Goal: Information Seeking & Learning: Learn about a topic

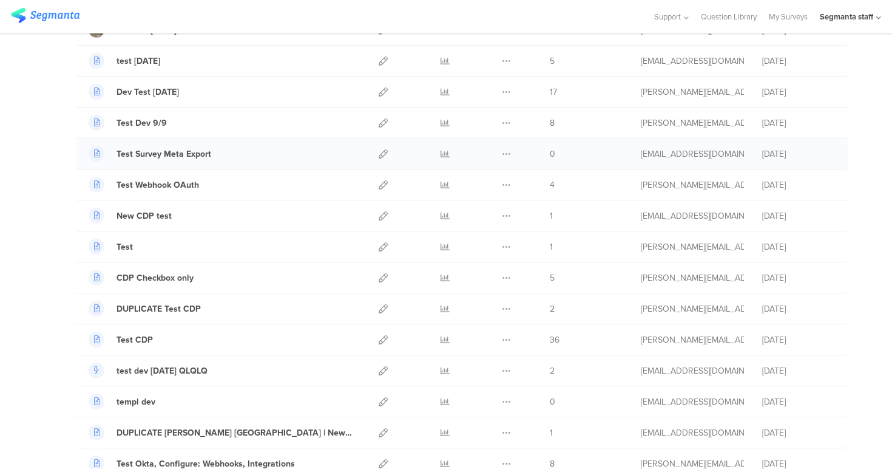
scroll to position [200, 0]
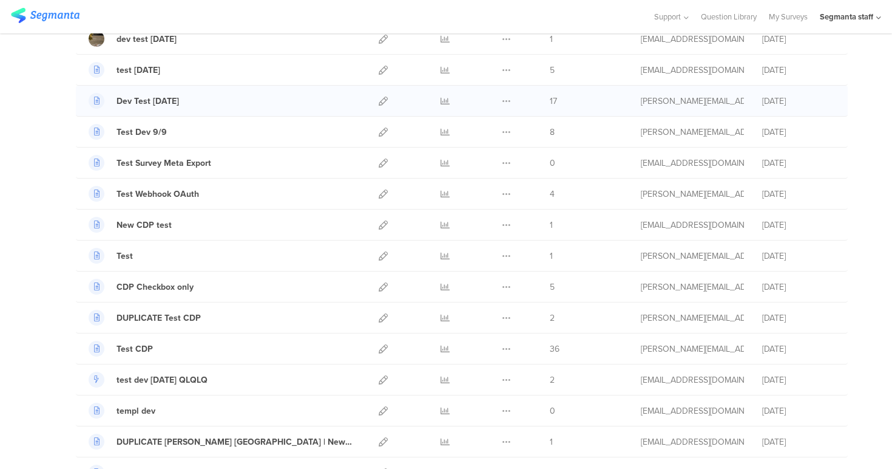
click at [435, 101] on div at bounding box center [445, 101] width 36 height 30
click at [441, 101] on icon at bounding box center [445, 101] width 9 height 9
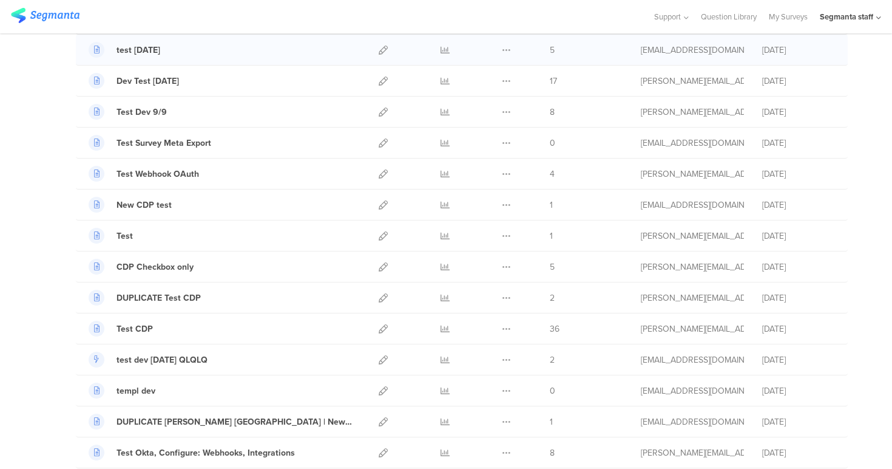
scroll to position [0, 0]
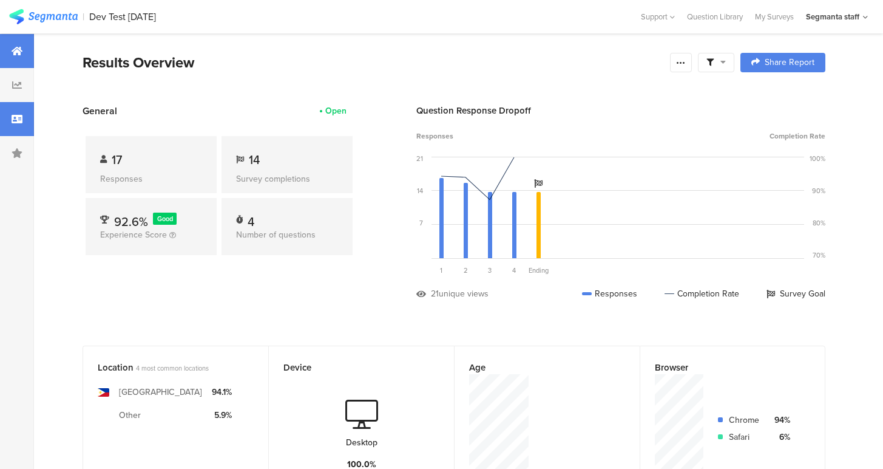
click at [17, 121] on icon at bounding box center [17, 119] width 11 height 10
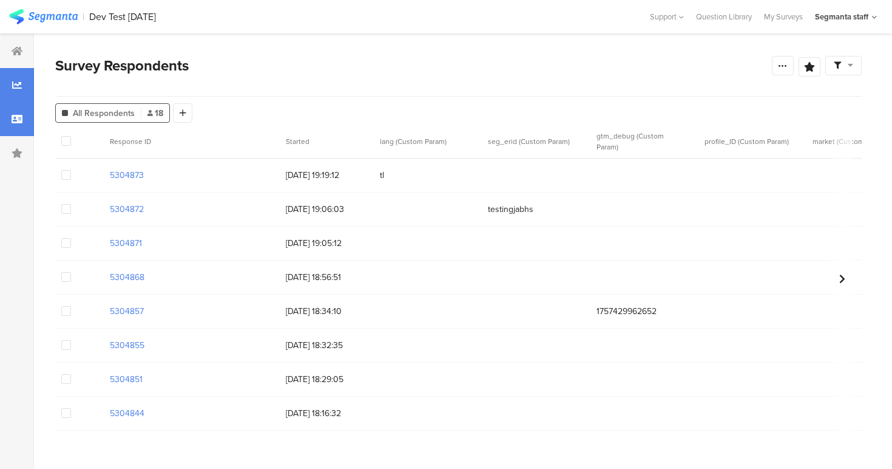
click at [23, 86] on div at bounding box center [17, 85] width 34 height 34
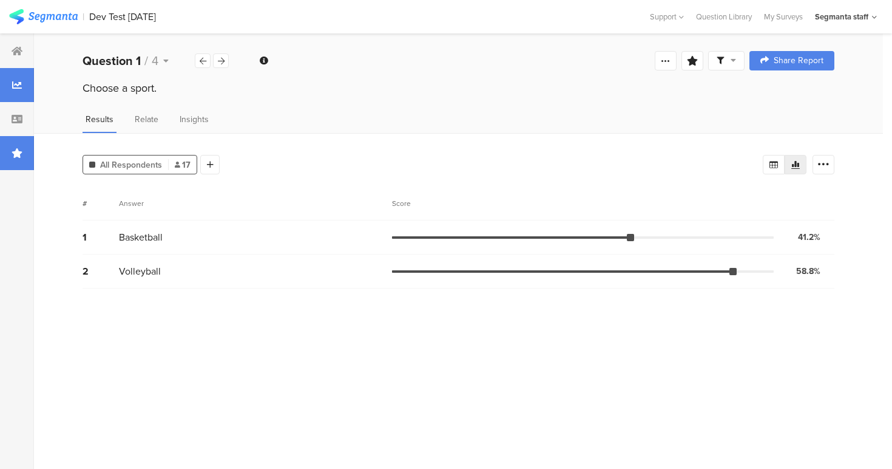
click at [17, 154] on icon at bounding box center [17, 153] width 11 height 10
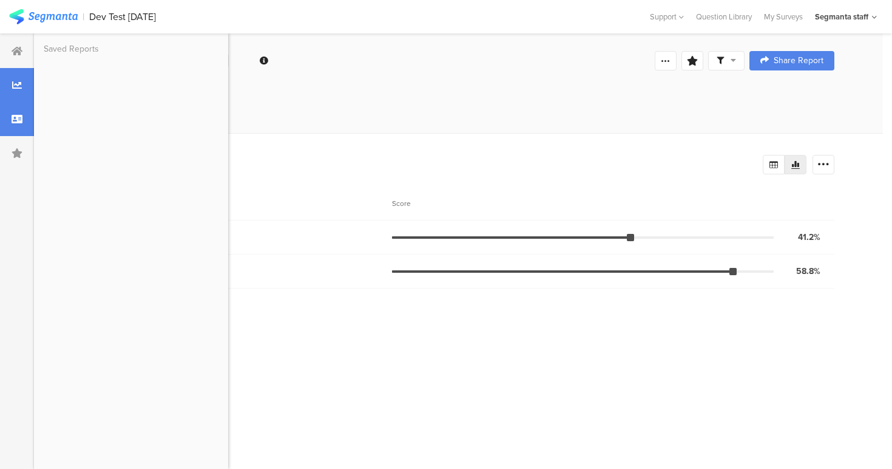
click at [12, 122] on icon at bounding box center [17, 119] width 11 height 10
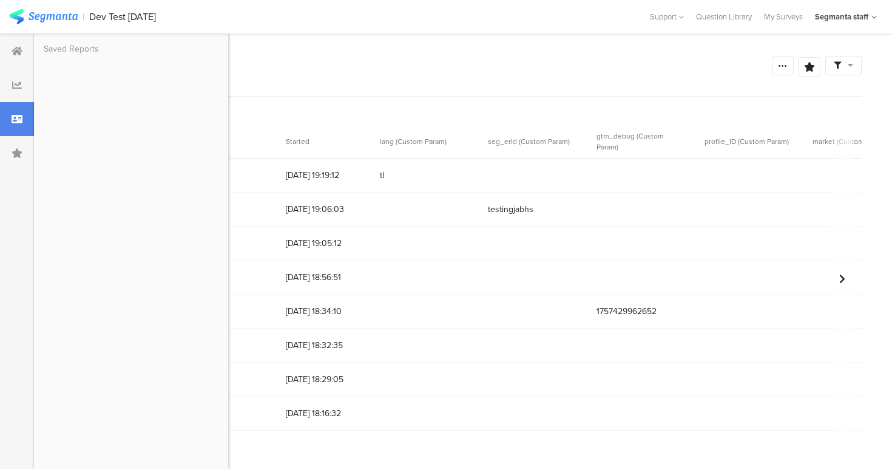
click at [478, 100] on div "All Respondents 18 Add Segment" at bounding box center [458, 110] width 807 height 24
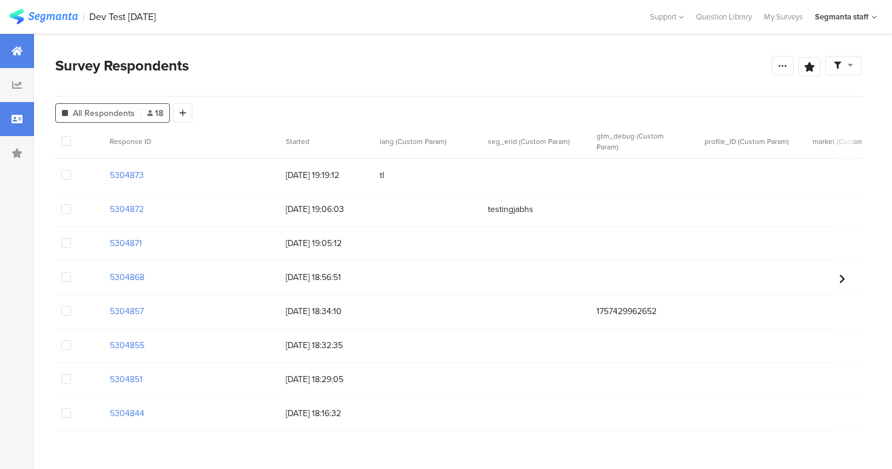
click at [2, 52] on div at bounding box center [17, 51] width 34 height 34
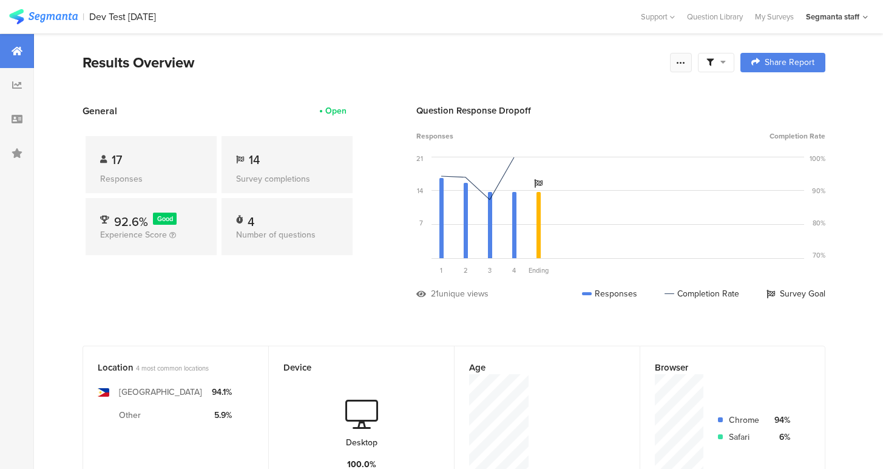
click at [686, 58] on icon at bounding box center [681, 63] width 10 height 10
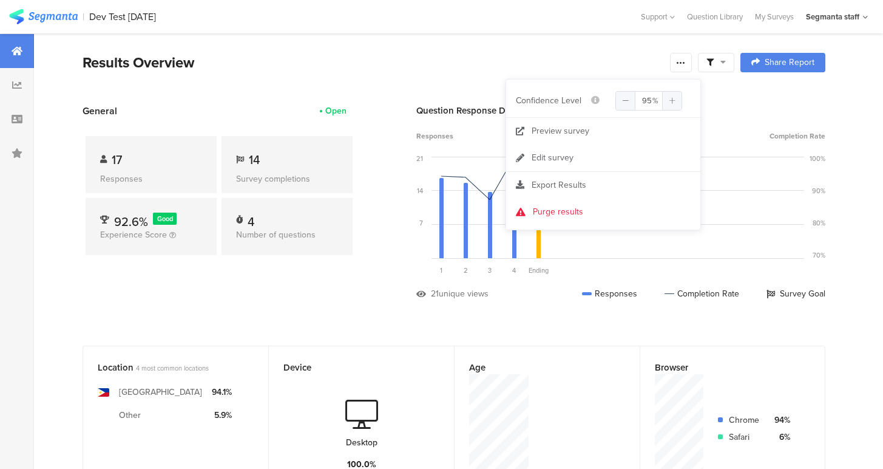
click at [753, 120] on div "Question Response Dropoff Responses Completion Rate 21 14 7 0 Sorry, your brows…" at bounding box center [620, 211] width 409 height 214
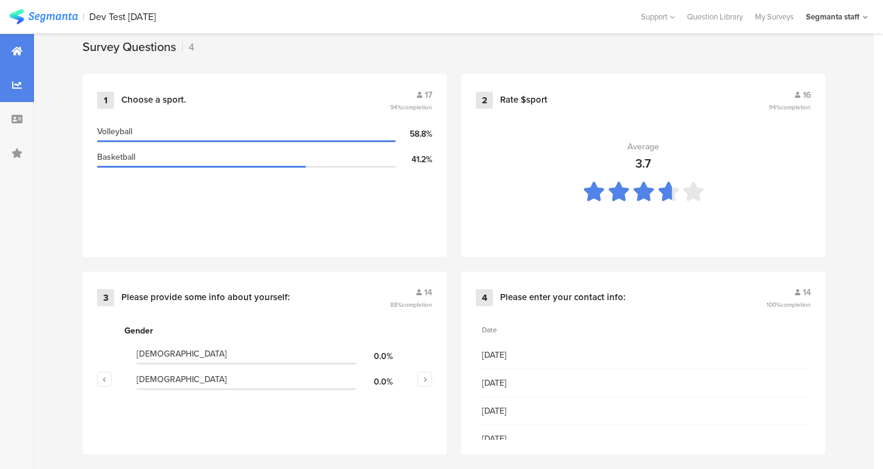
scroll to position [496, 0]
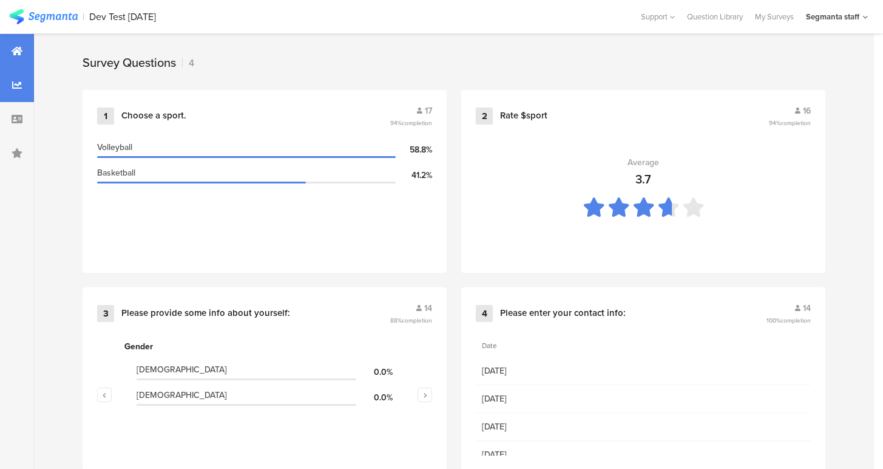
click at [15, 80] on icon at bounding box center [17, 85] width 10 height 10
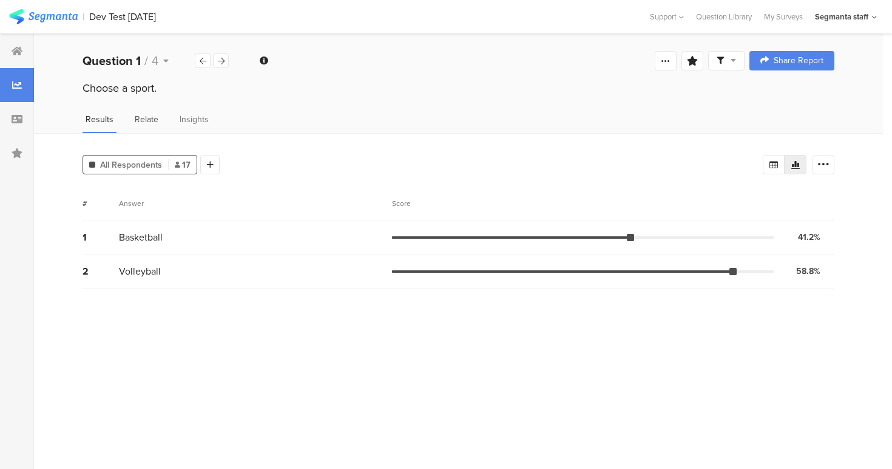
click at [152, 116] on span "Relate" at bounding box center [147, 119] width 24 height 13
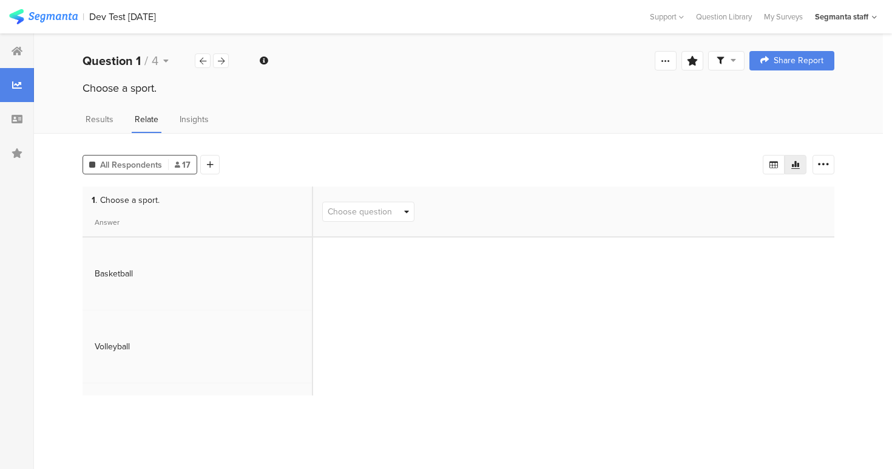
click at [219, 119] on div "Results Relate Insights" at bounding box center [458, 123] width 849 height 20
click at [207, 119] on div "Insights" at bounding box center [194, 123] width 35 height 20
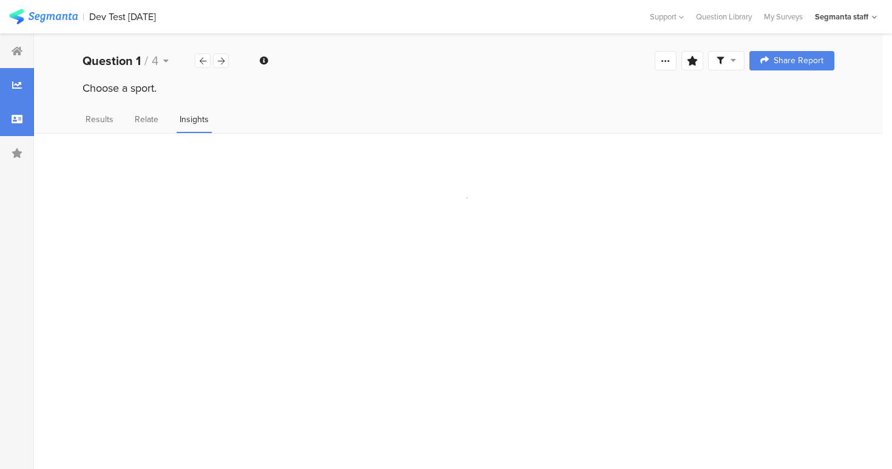
click at [15, 124] on div at bounding box center [17, 119] width 34 height 34
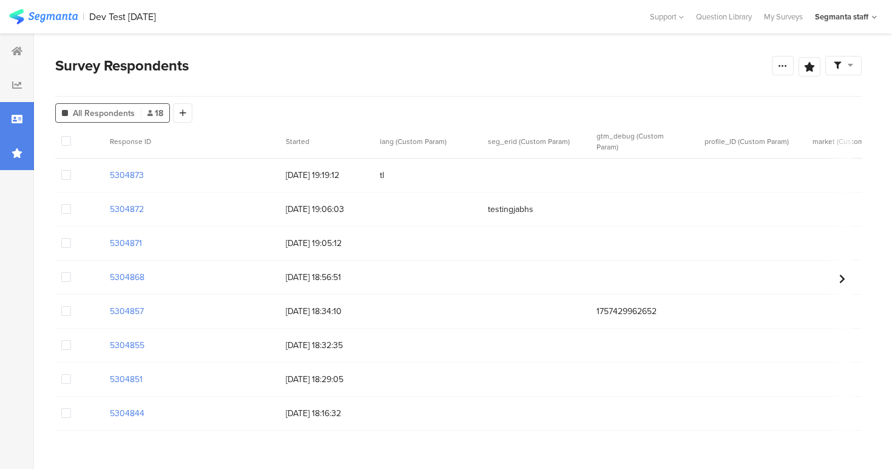
click at [3, 158] on div at bounding box center [17, 153] width 34 height 34
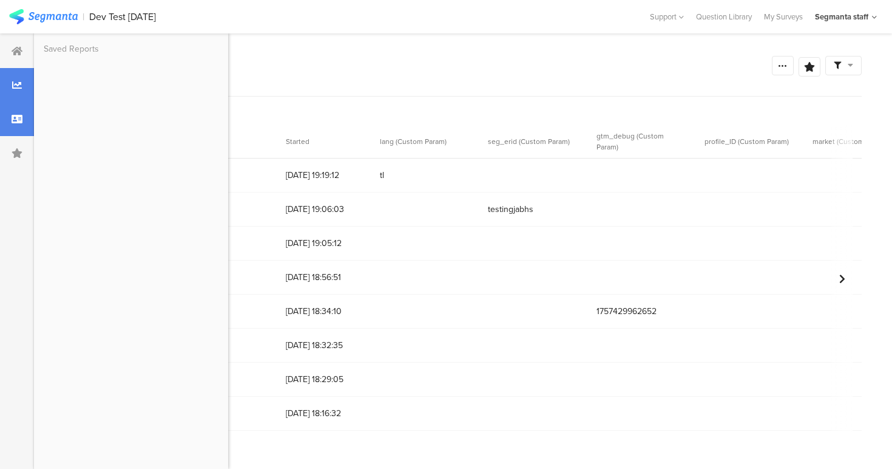
click at [12, 79] on div at bounding box center [17, 85] width 34 height 34
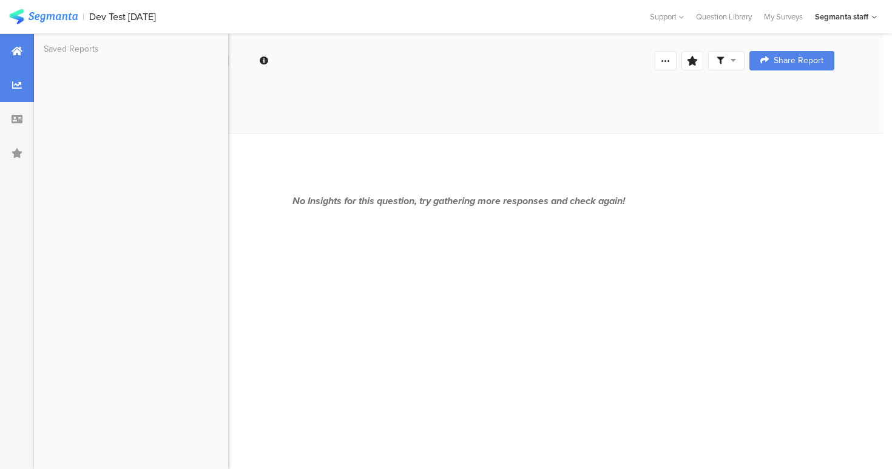
click at [17, 58] on div at bounding box center [17, 51] width 34 height 34
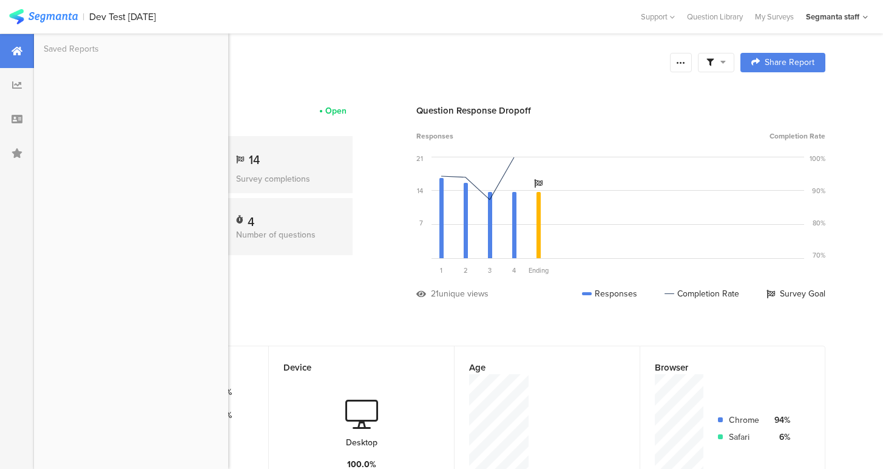
click at [373, 64] on div "Results Overview" at bounding box center [374, 63] width 582 height 22
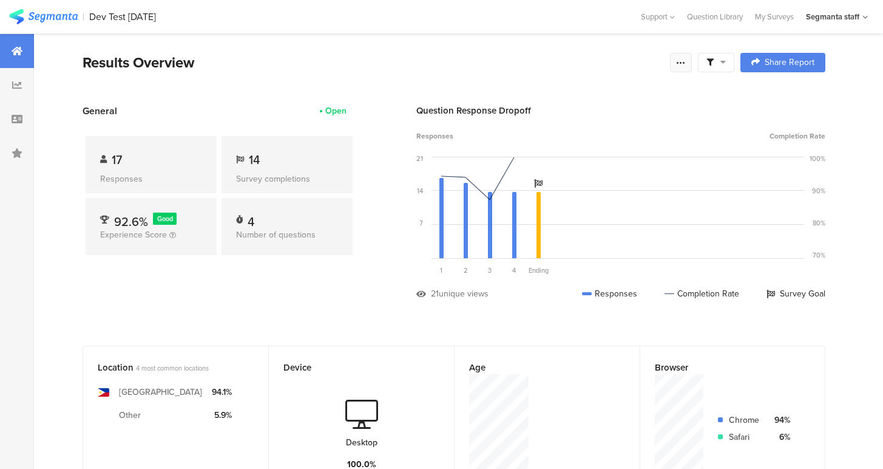
click at [686, 64] on icon at bounding box center [681, 63] width 10 height 10
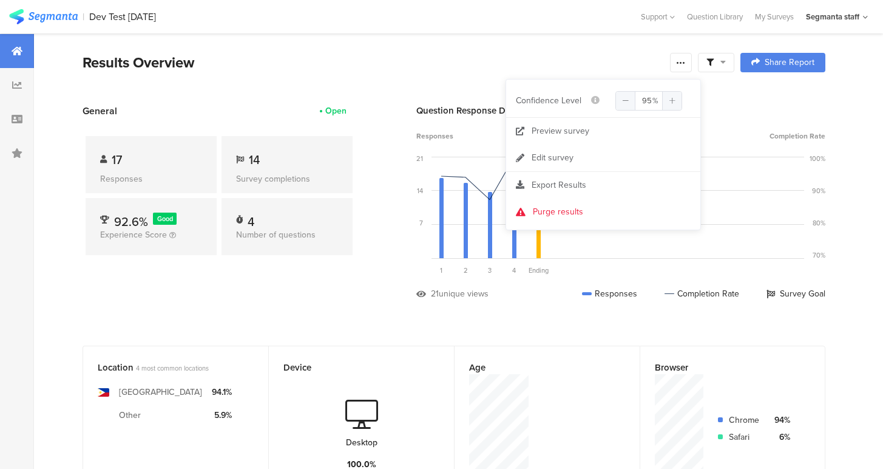
click at [735, 63] on div at bounding box center [716, 62] width 36 height 19
click at [640, 59] on div "Results Overview" at bounding box center [374, 63] width 582 height 22
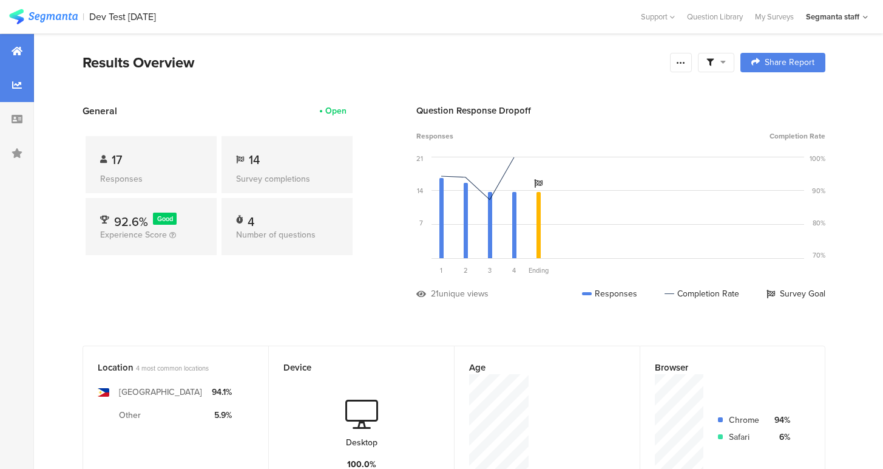
click at [7, 88] on div at bounding box center [17, 85] width 34 height 34
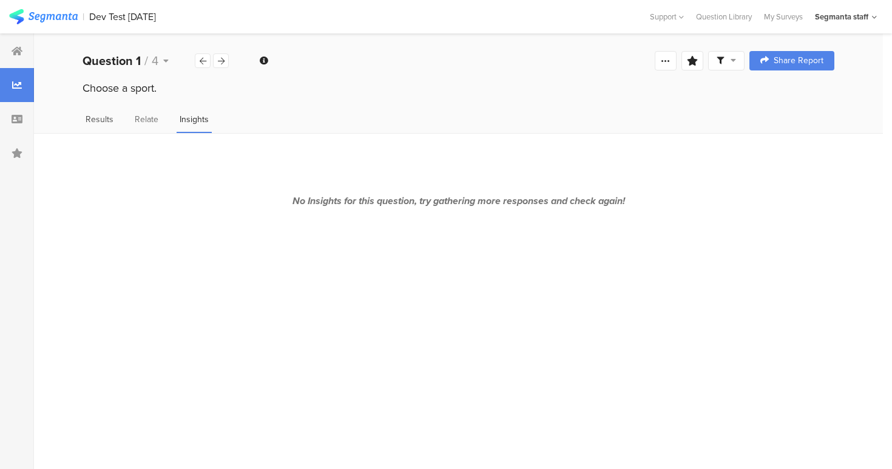
click at [90, 115] on span "Results" at bounding box center [100, 119] width 28 height 13
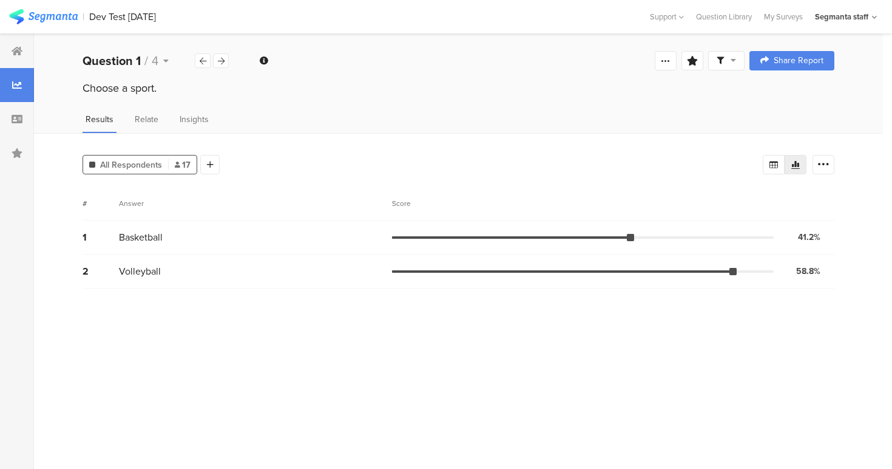
click at [199, 157] on div "All Respondents 17 Add Segment" at bounding box center [151, 162] width 137 height 24
click at [205, 158] on div at bounding box center [209, 164] width 19 height 19
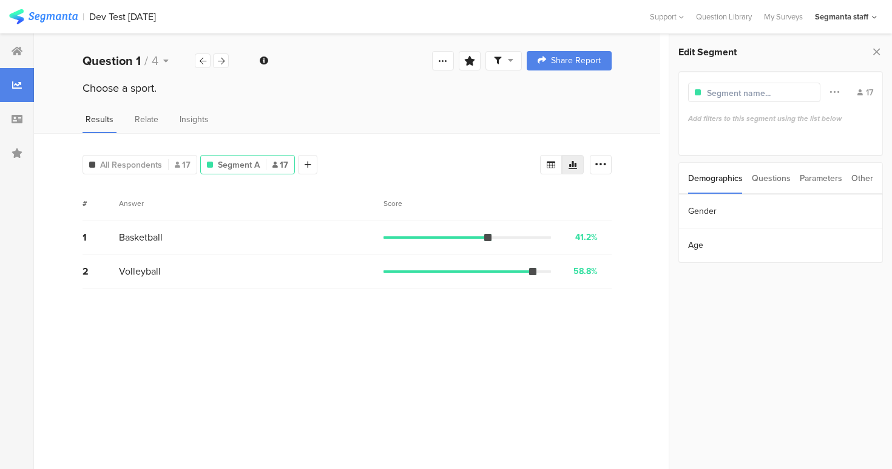
click at [265, 89] on div "Choose a sport." at bounding box center [347, 88] width 529 height 16
click at [580, 162] on div at bounding box center [573, 164] width 22 height 19
click at [596, 163] on icon at bounding box center [601, 164] width 12 height 12
click at [595, 223] on span at bounding box center [592, 226] width 18 height 10
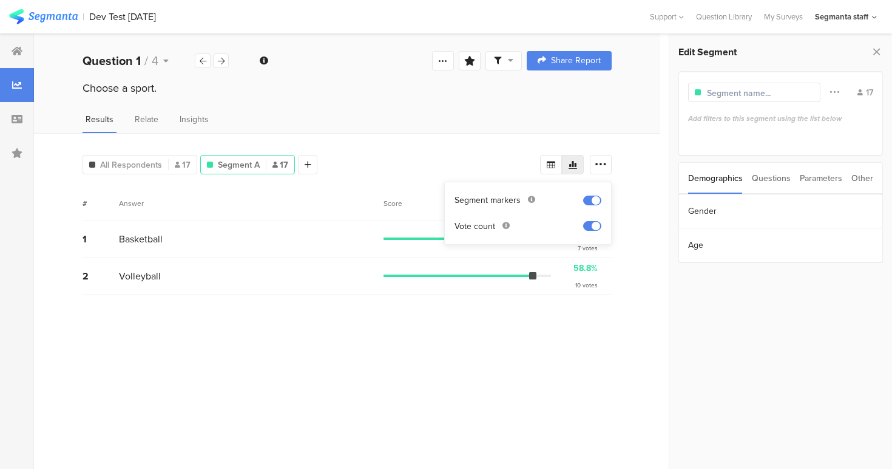
click at [595, 223] on span at bounding box center [592, 226] width 18 height 10
click at [601, 166] on icon at bounding box center [601, 164] width 12 height 12
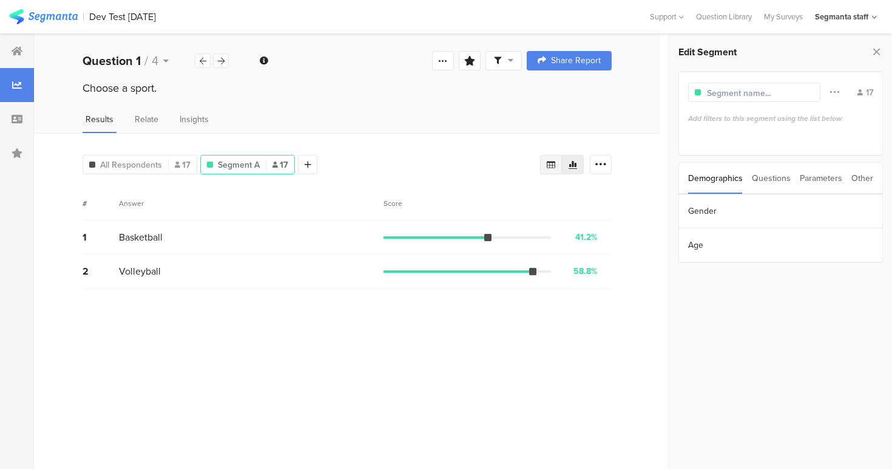
click at [546, 160] on icon at bounding box center [551, 165] width 10 height 10
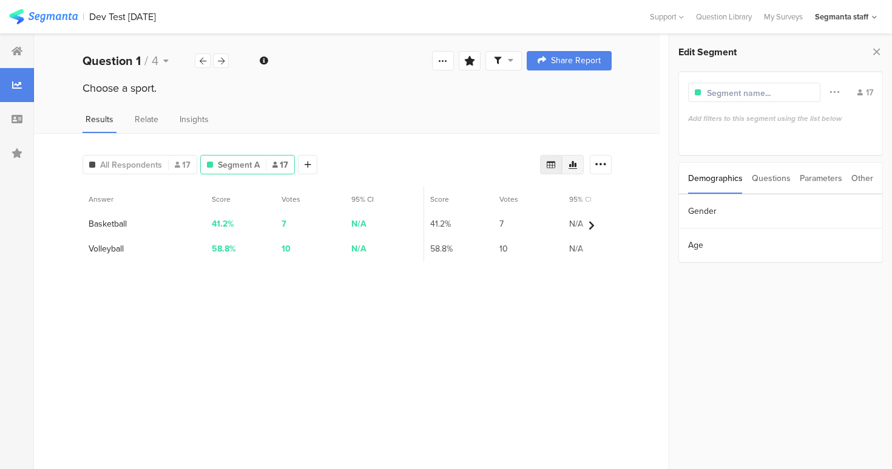
click at [574, 163] on icon at bounding box center [573, 165] width 10 height 10
